Goal: Task Accomplishment & Management: Use online tool/utility

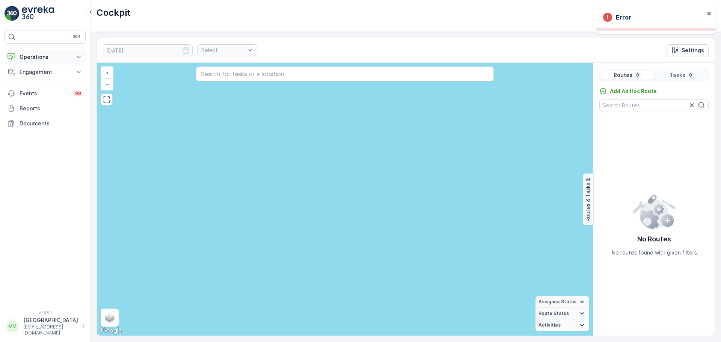
click at [30, 60] on p "Operations" at bounding box center [45, 57] width 51 height 8
click at [36, 101] on p "Cockpit" at bounding box center [29, 102] width 20 height 8
click at [29, 9] on img at bounding box center [38, 13] width 32 height 15
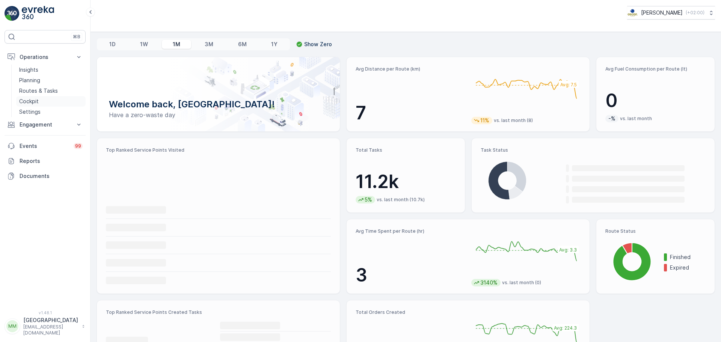
click at [33, 102] on p "Cockpit" at bounding box center [29, 102] width 20 height 8
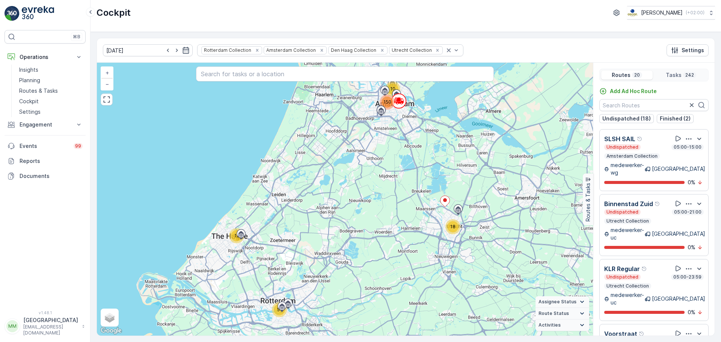
click at [25, 15] on img at bounding box center [38, 13] width 32 height 15
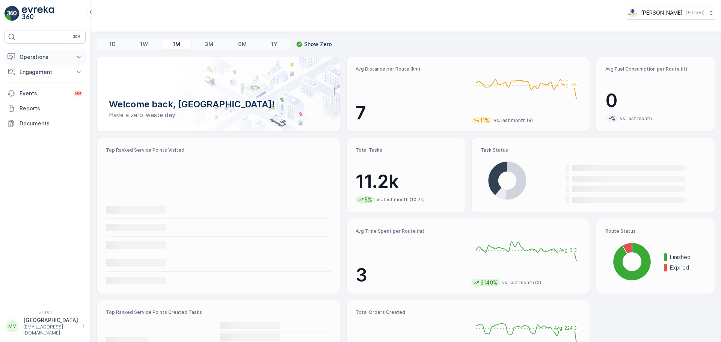
click at [46, 57] on p "Operations" at bounding box center [45, 57] width 51 height 8
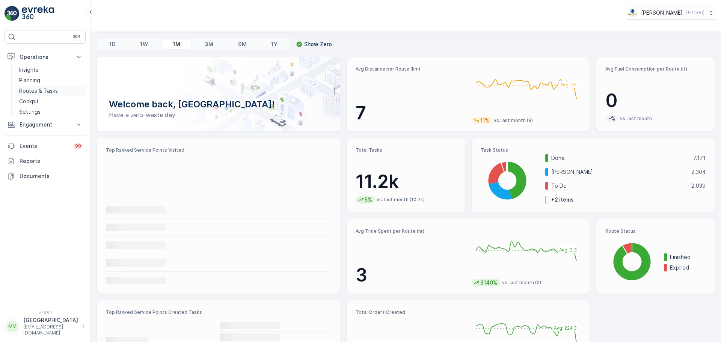
click at [42, 88] on p "Routes & Tasks" at bounding box center [38, 91] width 39 height 8
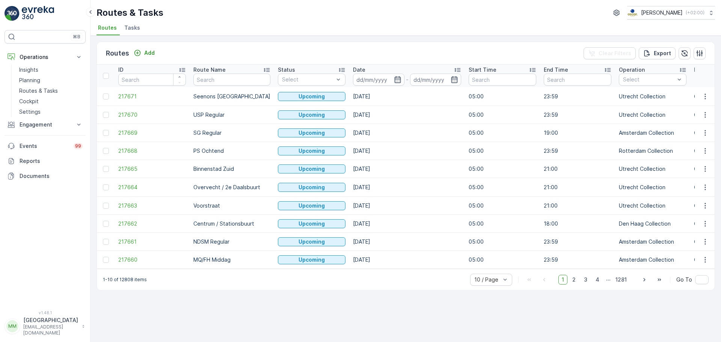
click at [133, 24] on span "Tasks" at bounding box center [132, 28] width 16 height 8
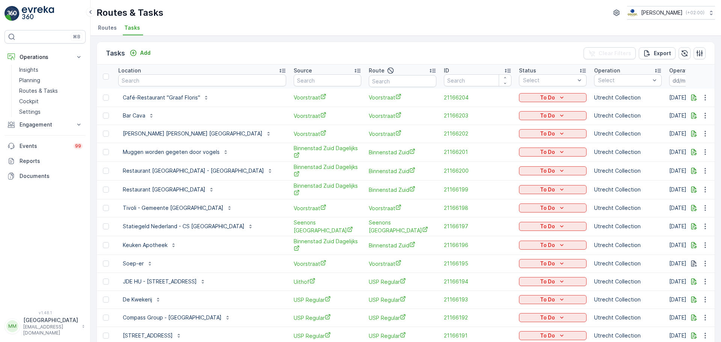
click at [160, 85] on input "text" at bounding box center [202, 80] width 168 height 12
type input "comedy"
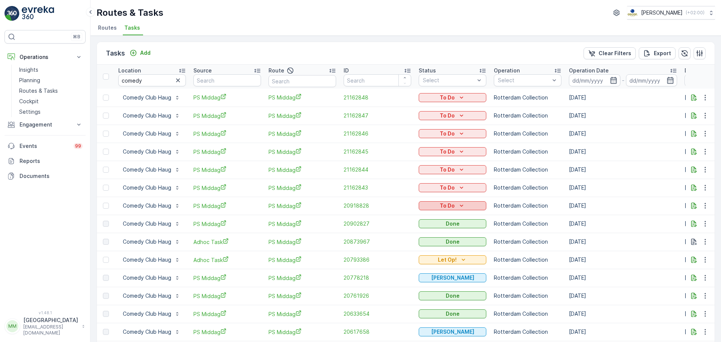
click at [437, 207] on div "To Do" at bounding box center [453, 206] width 62 height 8
click at [437, 239] on div "Done" at bounding box center [444, 238] width 48 height 11
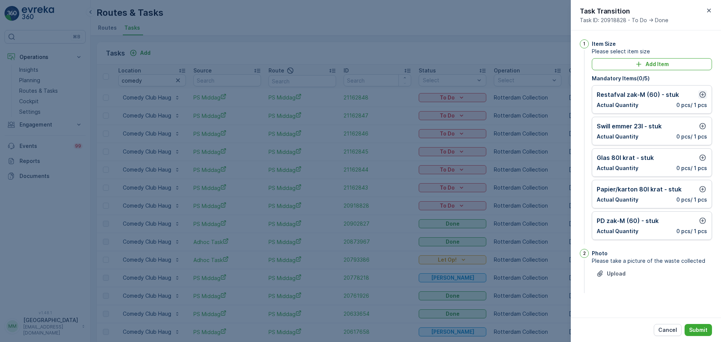
click at [703, 94] on icon "button" at bounding box center [703, 95] width 8 height 8
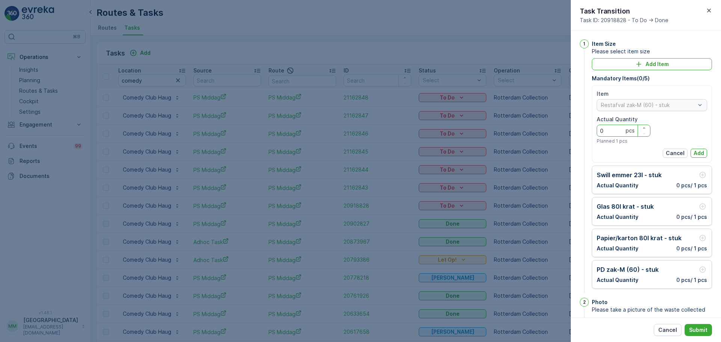
drag, startPoint x: 615, startPoint y: 132, endPoint x: 594, endPoint y: 134, distance: 21.5
click at [594, 134] on div "Item Restafval zak-M (60) - stuk Actual Quantity 0 pcs Planned 1 pcs Cancel Add" at bounding box center [652, 123] width 120 height 77
type Quantity "13"
click at [695, 152] on p "Add" at bounding box center [699, 154] width 11 height 8
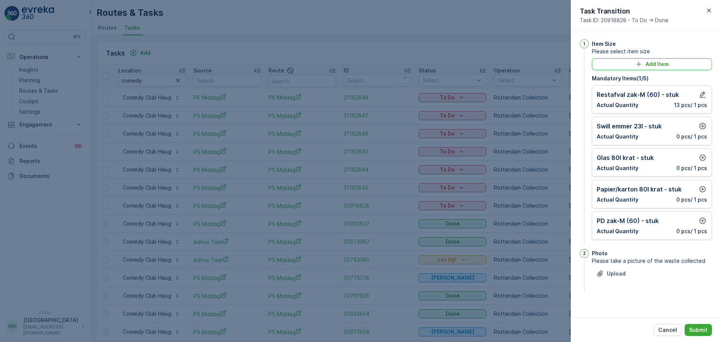
click at [703, 130] on icon "button" at bounding box center [703, 126] width 8 height 8
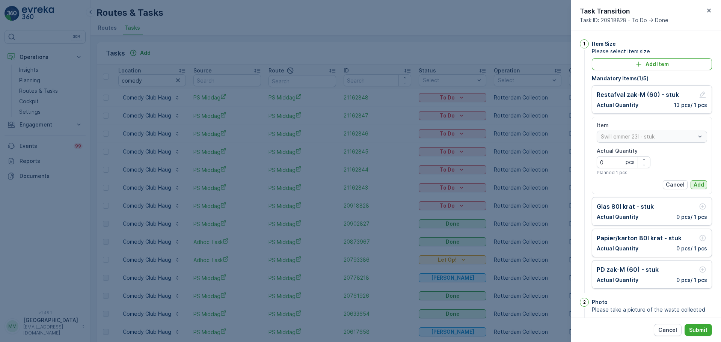
click at [697, 187] on p "Add" at bounding box center [699, 185] width 11 height 8
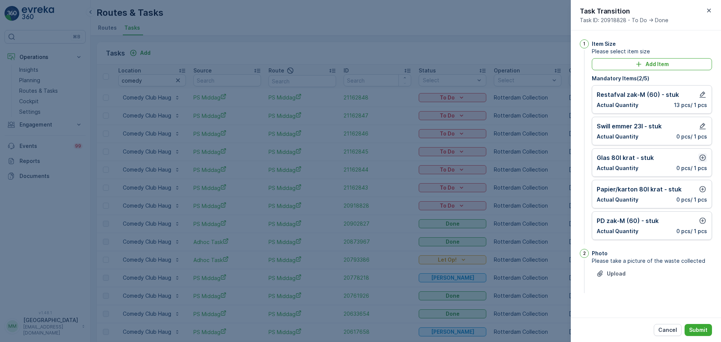
click at [701, 157] on icon "button" at bounding box center [703, 158] width 8 height 8
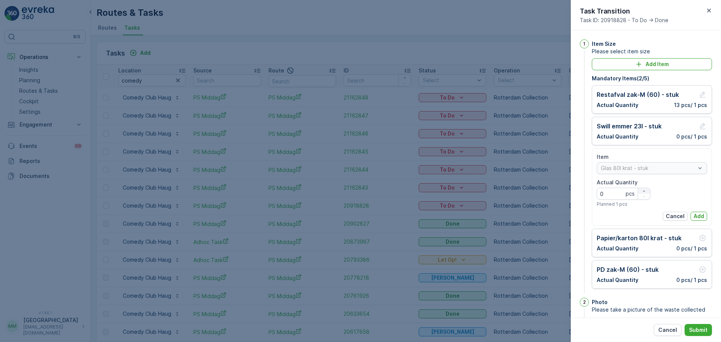
click at [644, 191] on icon "button" at bounding box center [644, 190] width 2 height 1
click at [644, 191] on icon "button" at bounding box center [644, 191] width 5 height 5
click at [645, 191] on icon "button" at bounding box center [644, 191] width 5 height 5
type Quantity "4"
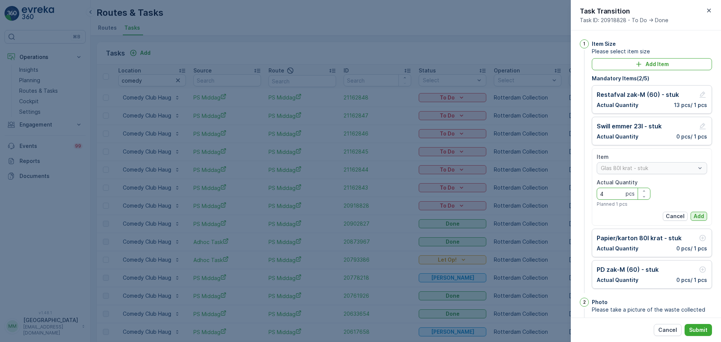
click at [702, 217] on p "Add" at bounding box center [699, 217] width 11 height 8
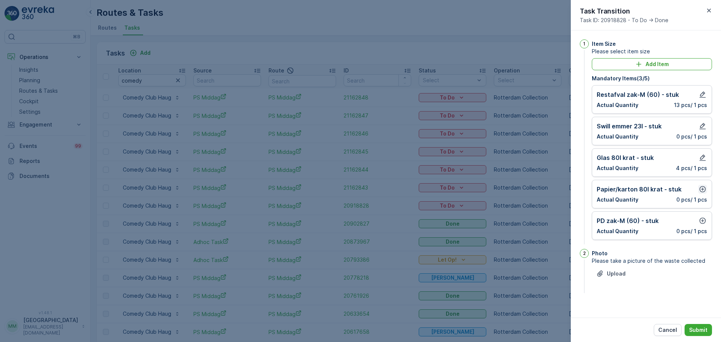
click at [707, 193] on button "button" at bounding box center [702, 189] width 9 height 9
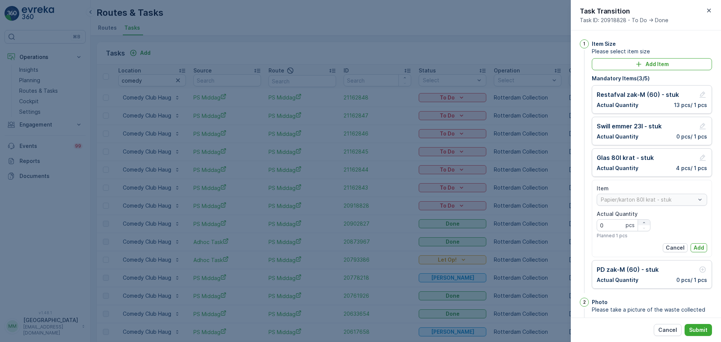
click at [642, 222] on icon "button" at bounding box center [644, 223] width 5 height 5
type Quantity "3"
click at [699, 245] on p "Add" at bounding box center [699, 248] width 11 height 8
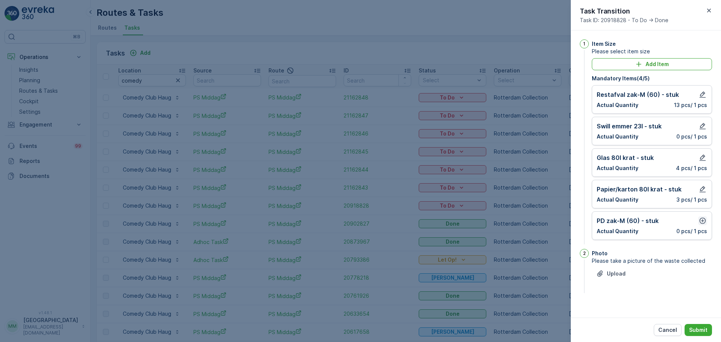
click at [700, 223] on icon "button" at bounding box center [703, 221] width 8 height 8
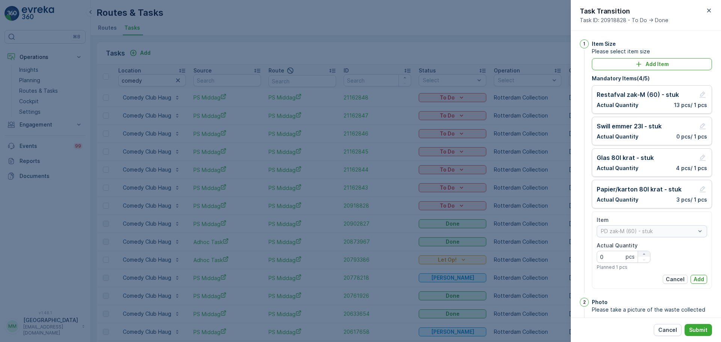
click at [645, 253] on icon "button" at bounding box center [644, 254] width 5 height 5
click at [646, 252] on div "button" at bounding box center [644, 254] width 12 height 5
type Quantity "2"
click at [694, 277] on p "Add" at bounding box center [699, 280] width 11 height 8
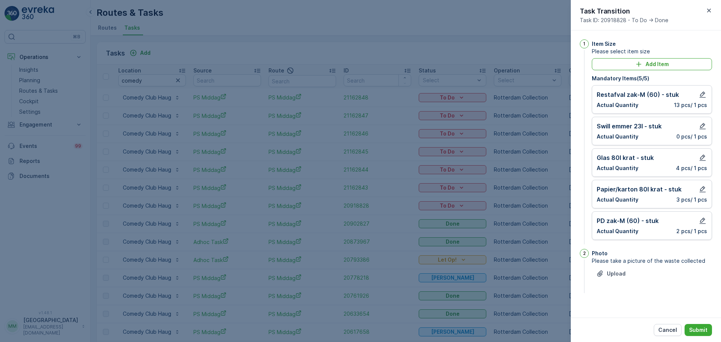
click at [696, 338] on div "Cancel Submit" at bounding box center [646, 330] width 150 height 24
click at [697, 331] on p "Submit" at bounding box center [698, 330] width 18 height 8
